Goal: Find specific page/section: Find specific page/section

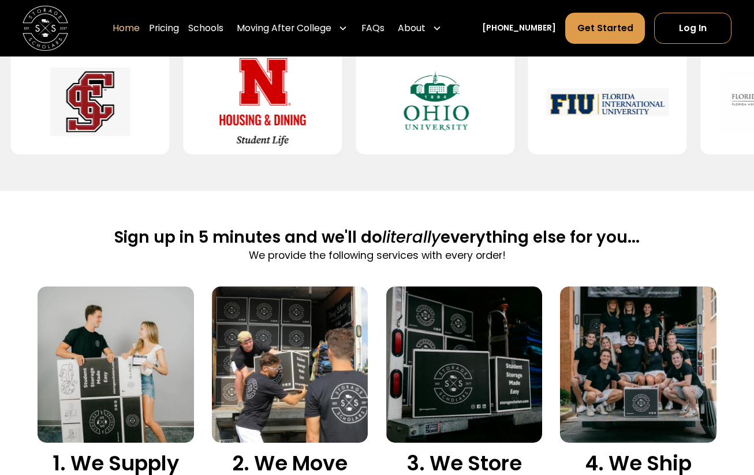
scroll to position [554, 0]
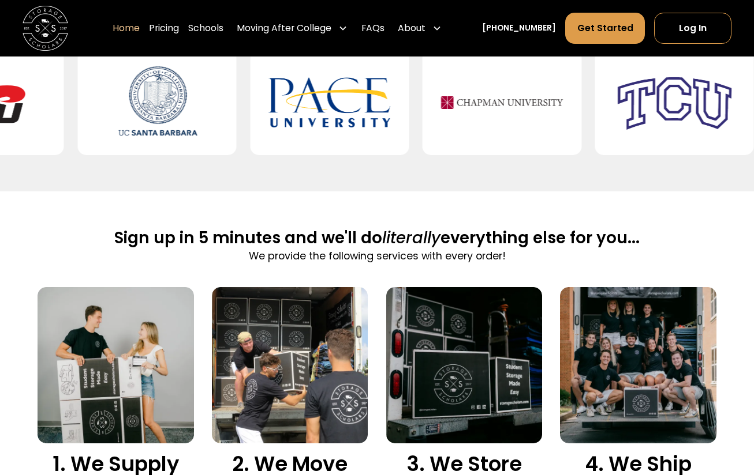
click at [518, 136] on div at bounding box center [501, 103] width 159 height 106
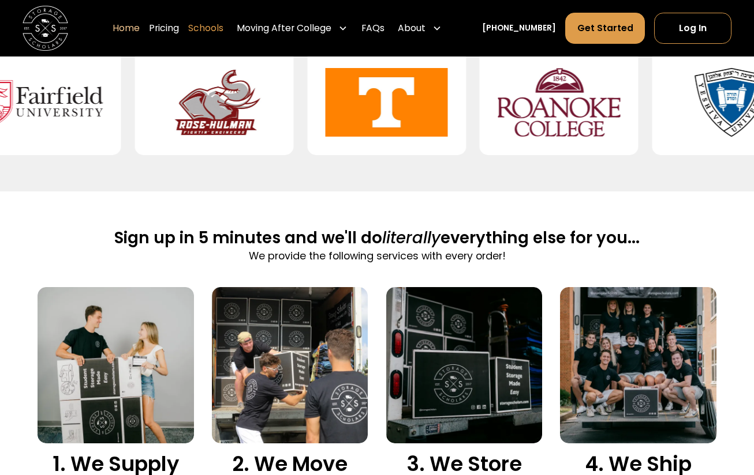
click at [223, 25] on link "Schools" at bounding box center [205, 29] width 35 height 32
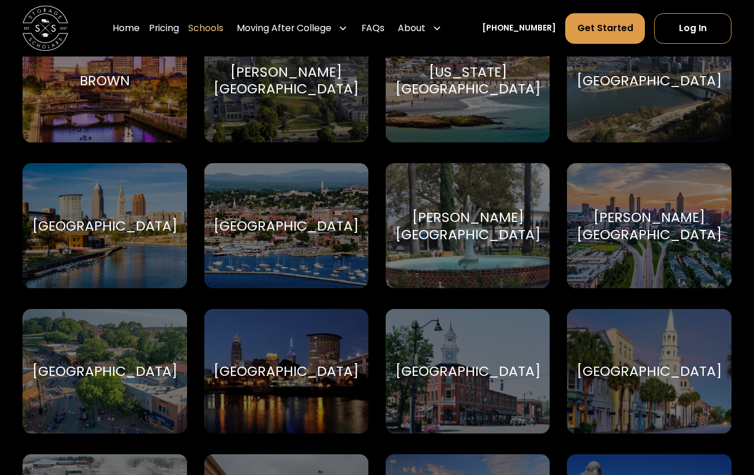
scroll to position [994, 0]
click at [467, 235] on div "[PERSON_NAME][GEOGRAPHIC_DATA]" at bounding box center [467, 225] width 145 height 34
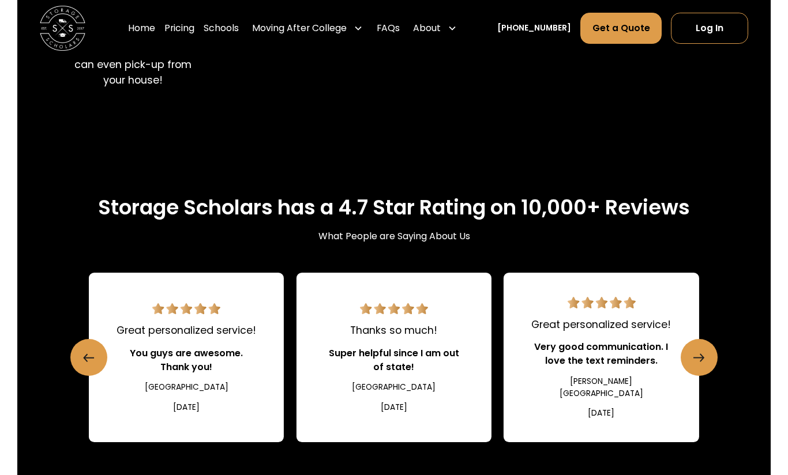
scroll to position [1215, 0]
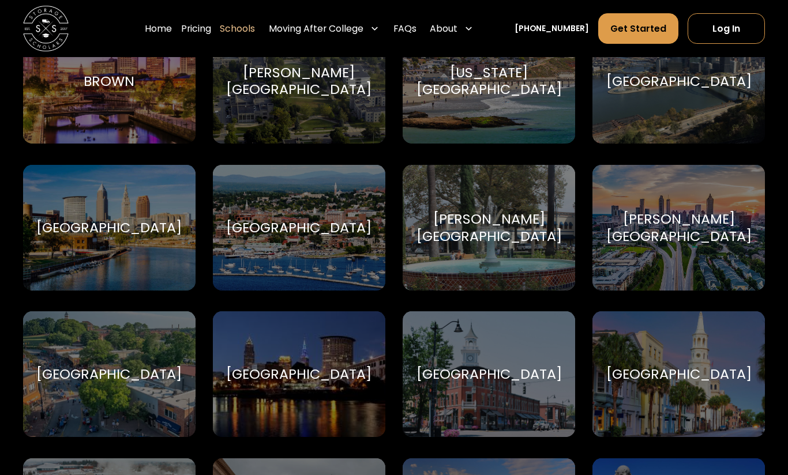
scroll to position [1002, 0]
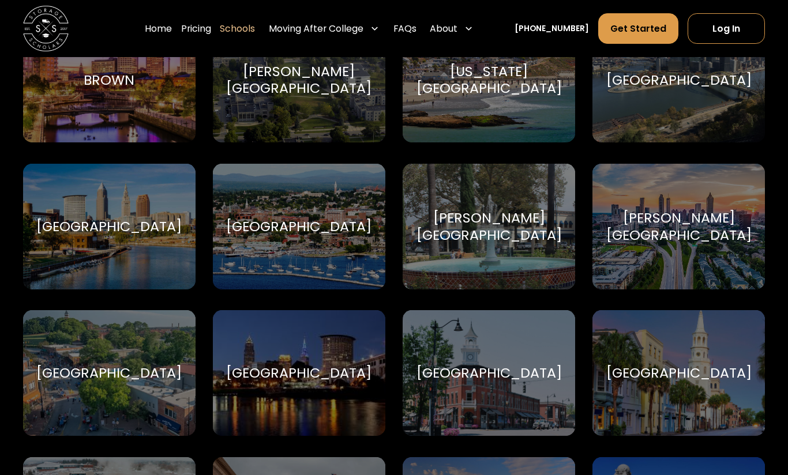
click at [522, 225] on div "[PERSON_NAME][GEOGRAPHIC_DATA]" at bounding box center [489, 226] width 145 height 34
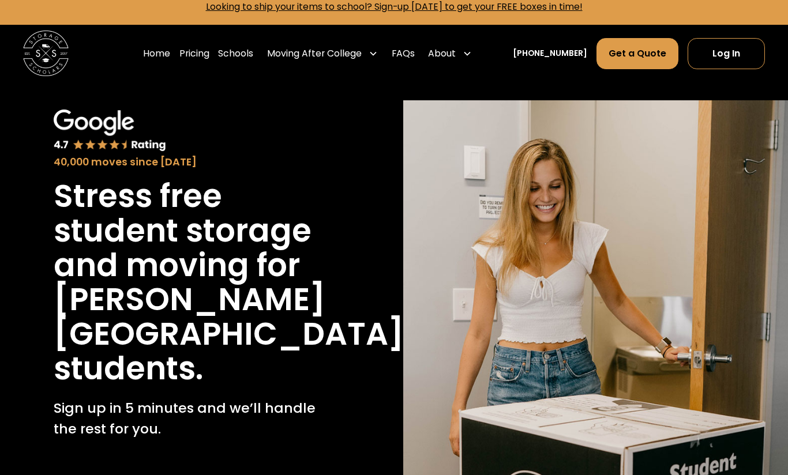
scroll to position [6, 0]
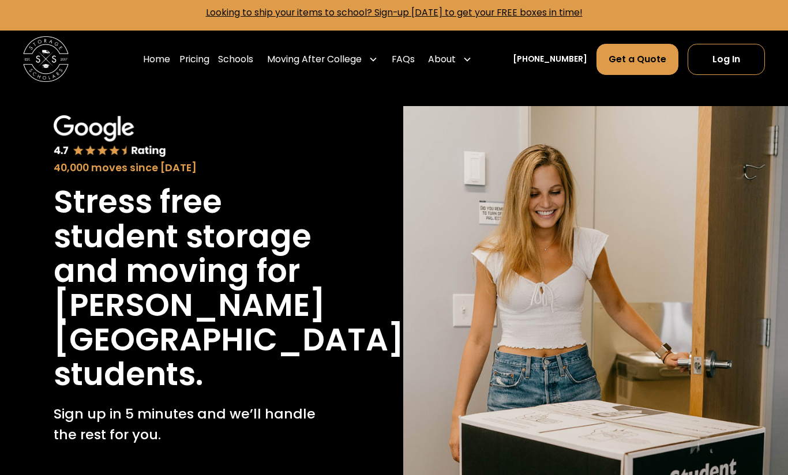
drag, startPoint x: 167, startPoint y: 435, endPoint x: -14, endPoint y: 273, distance: 242.7
drag, startPoint x: -14, startPoint y: 273, endPoint x: 215, endPoint y: 164, distance: 254.5
click at [215, 164] on div "40,000 moves since [DATE]" at bounding box center [192, 168] width 277 height 16
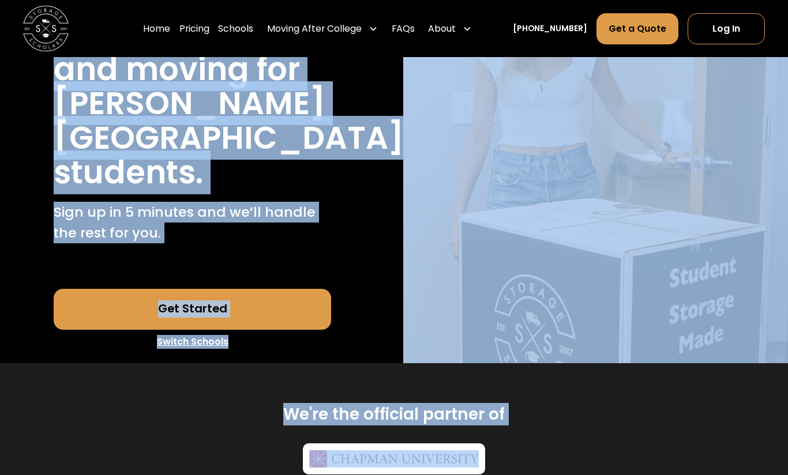
scroll to position [221, 0]
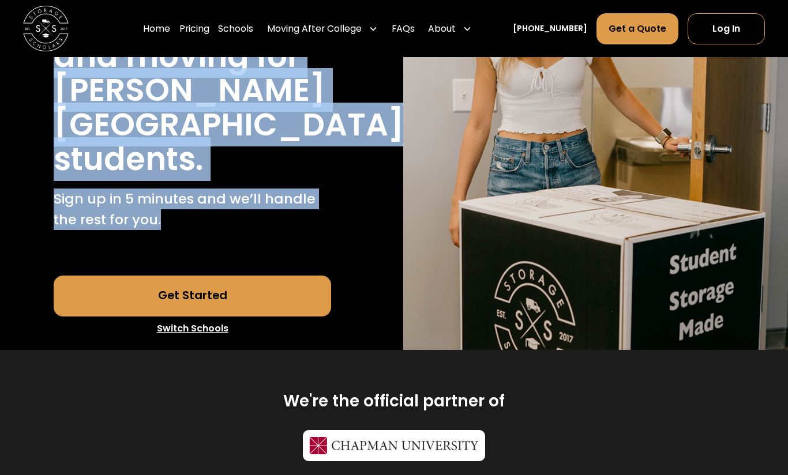
drag, startPoint x: 55, startPoint y: 200, endPoint x: 168, endPoint y: 230, distance: 116.9
click at [168, 230] on div "Stress free student storage and moving for Chapman University students. Sign up…" at bounding box center [192, 103] width 277 height 266
copy div "Stress free student storage and moving for Chapman University students. Sign up…"
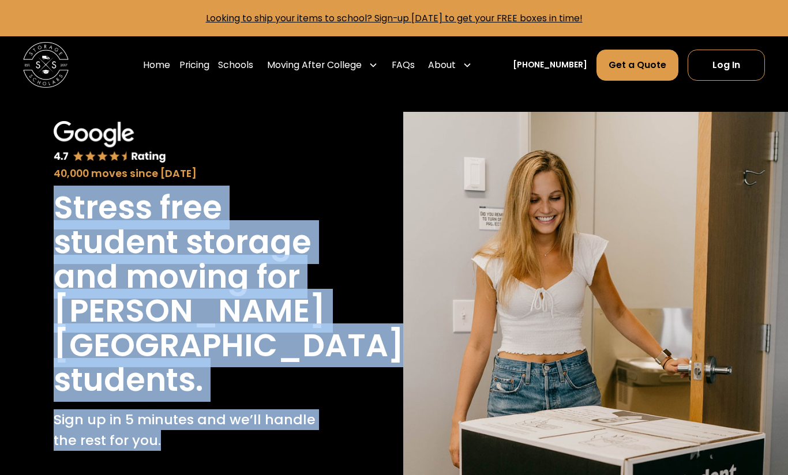
click at [321, 197] on h1 "Stress free student storage and moving for" at bounding box center [192, 243] width 277 height 104
